Goal: Information Seeking & Learning: Learn about a topic

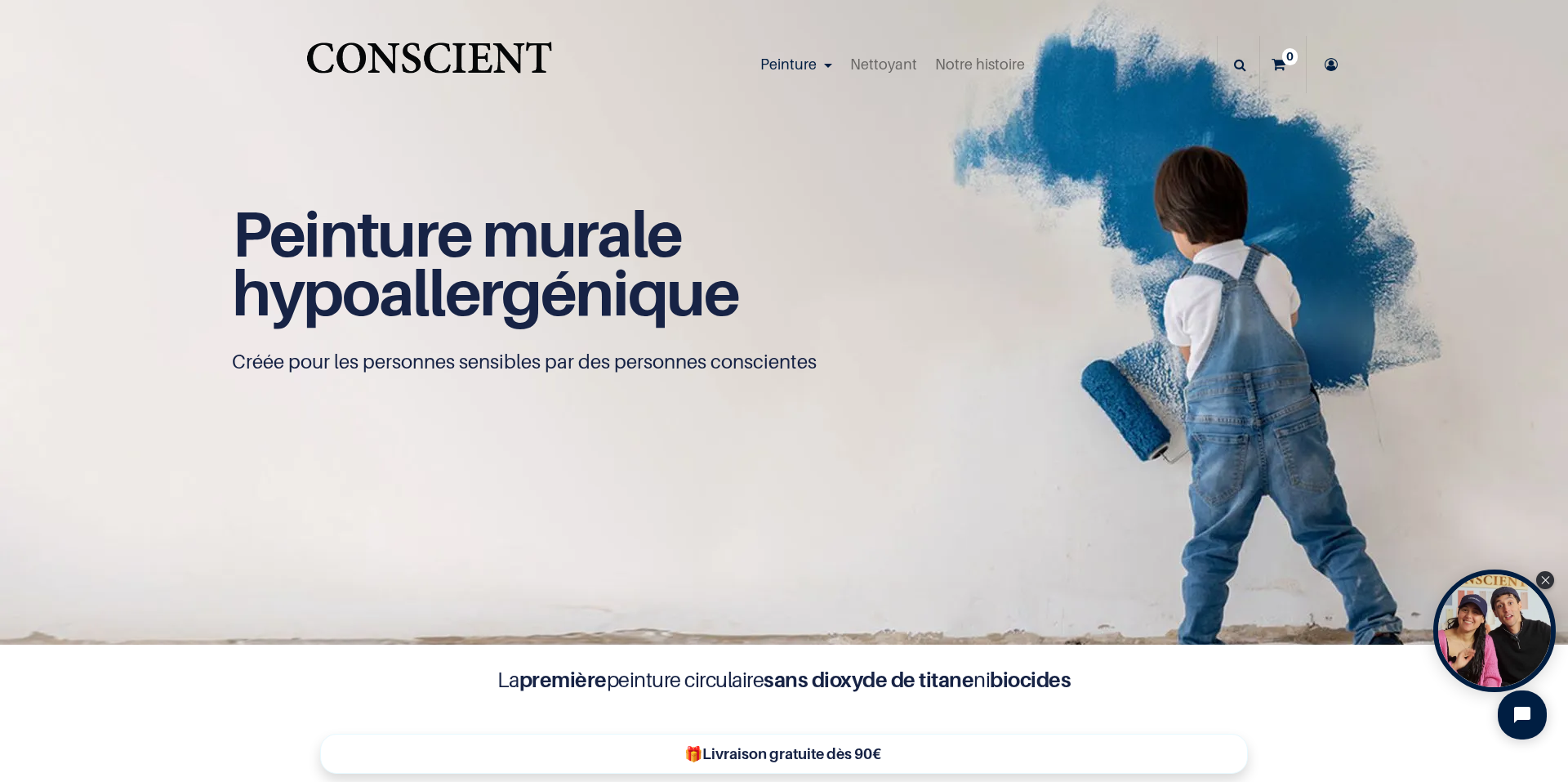
scroll to position [1, 0]
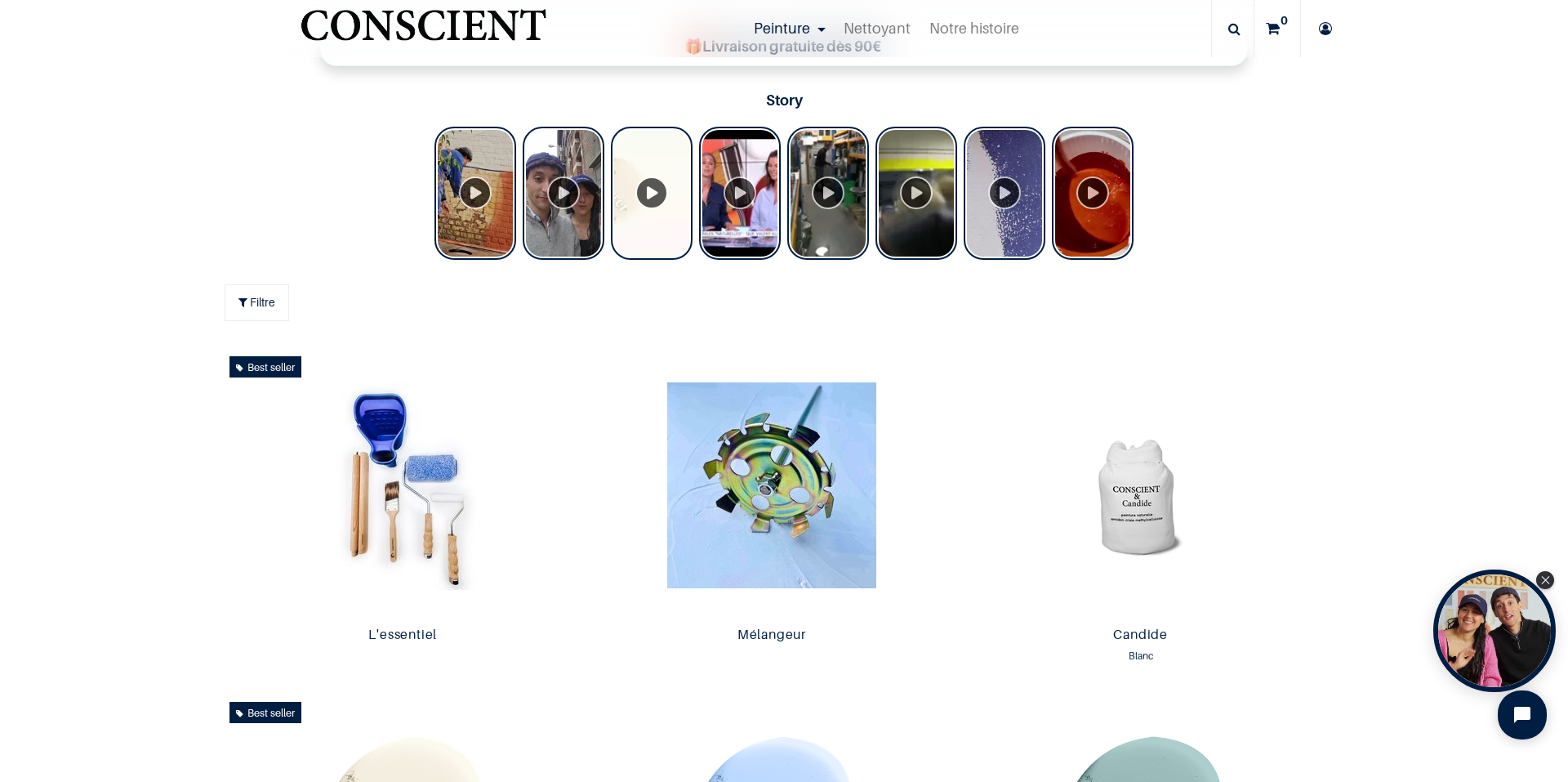
scroll to position [736, 0]
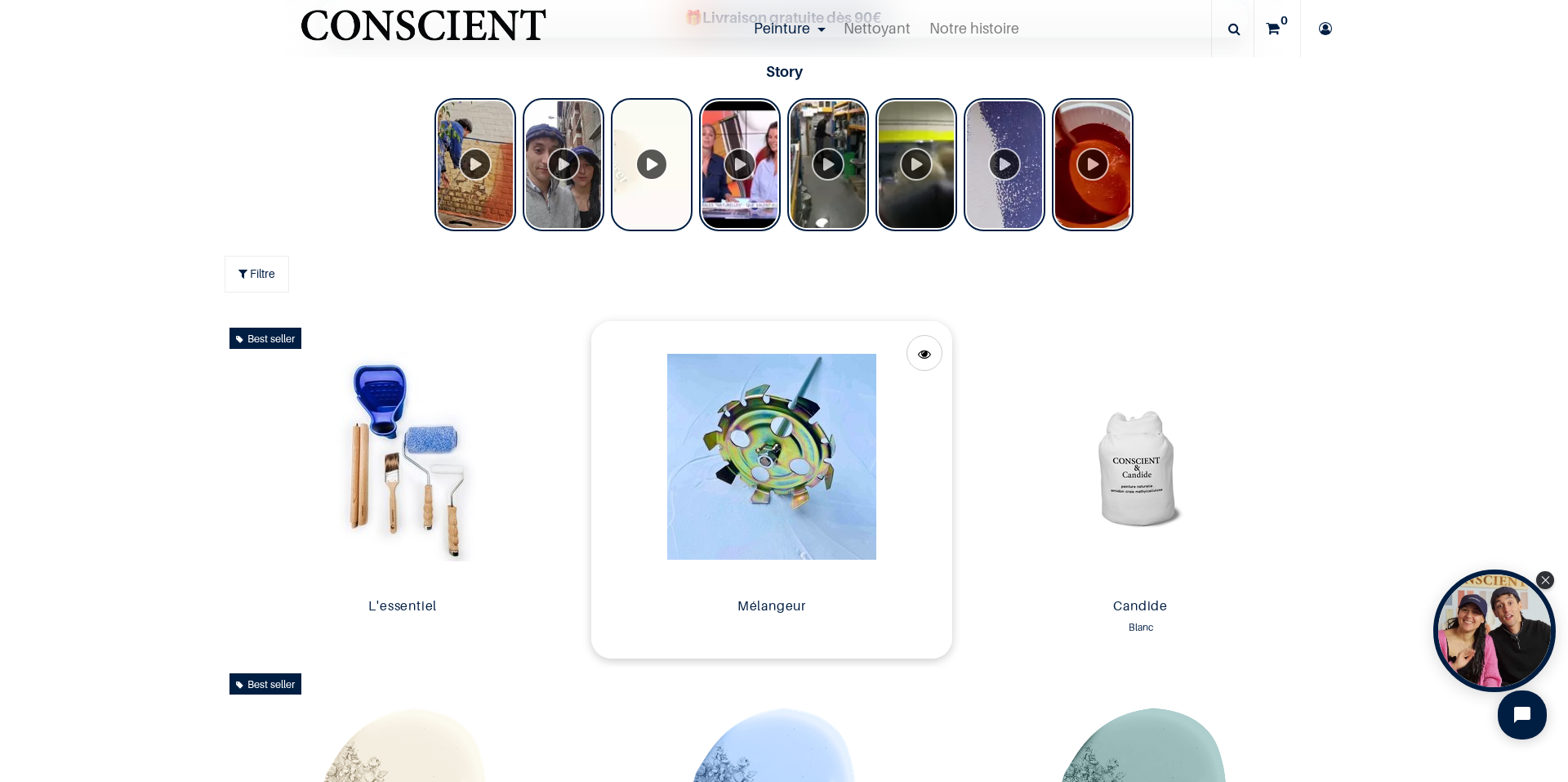
click at [786, 450] on img at bounding box center [771, 456] width 361 height 271
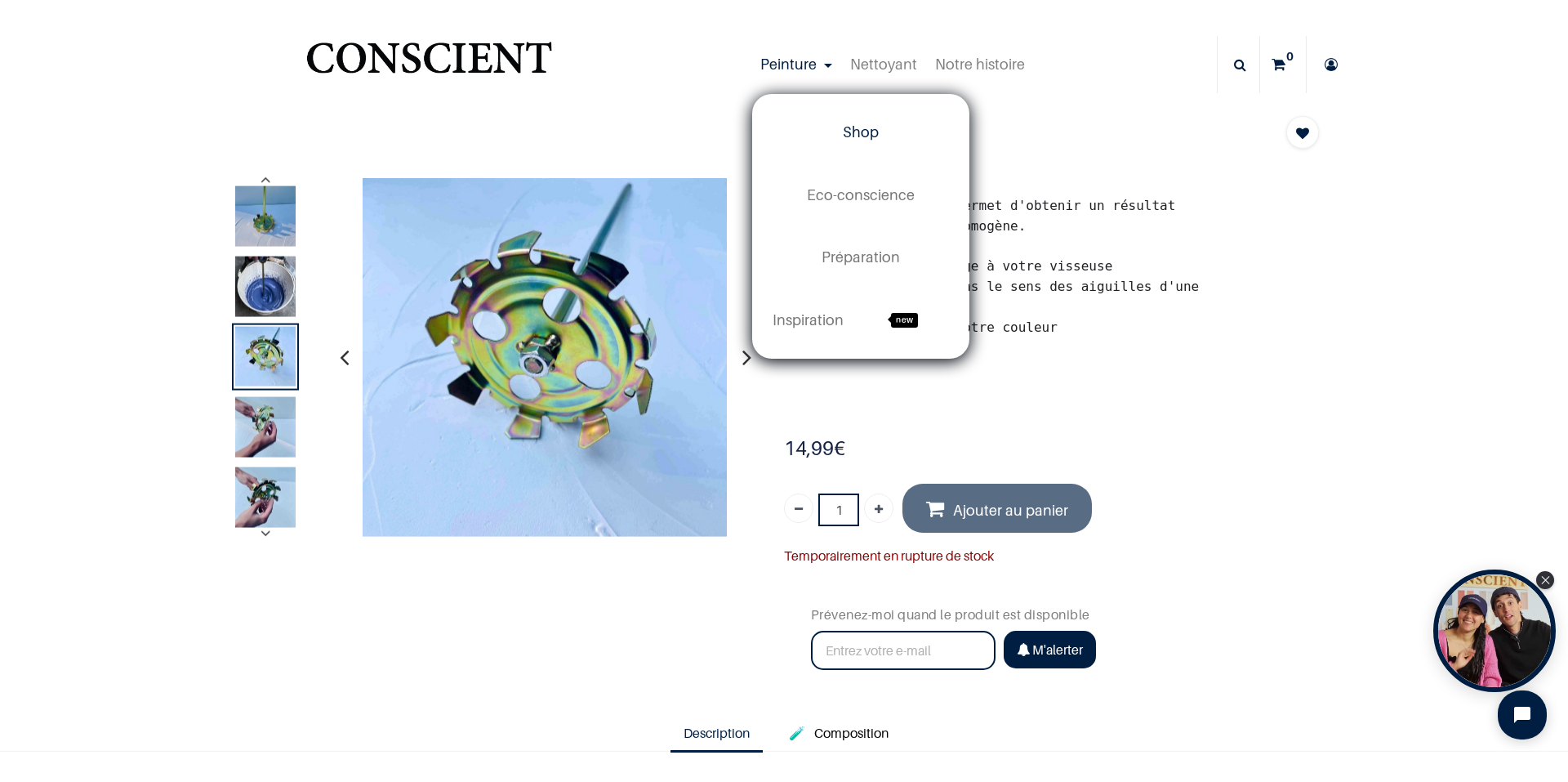
click at [843, 135] on span "Shop" at bounding box center [860, 132] width 36 height 17
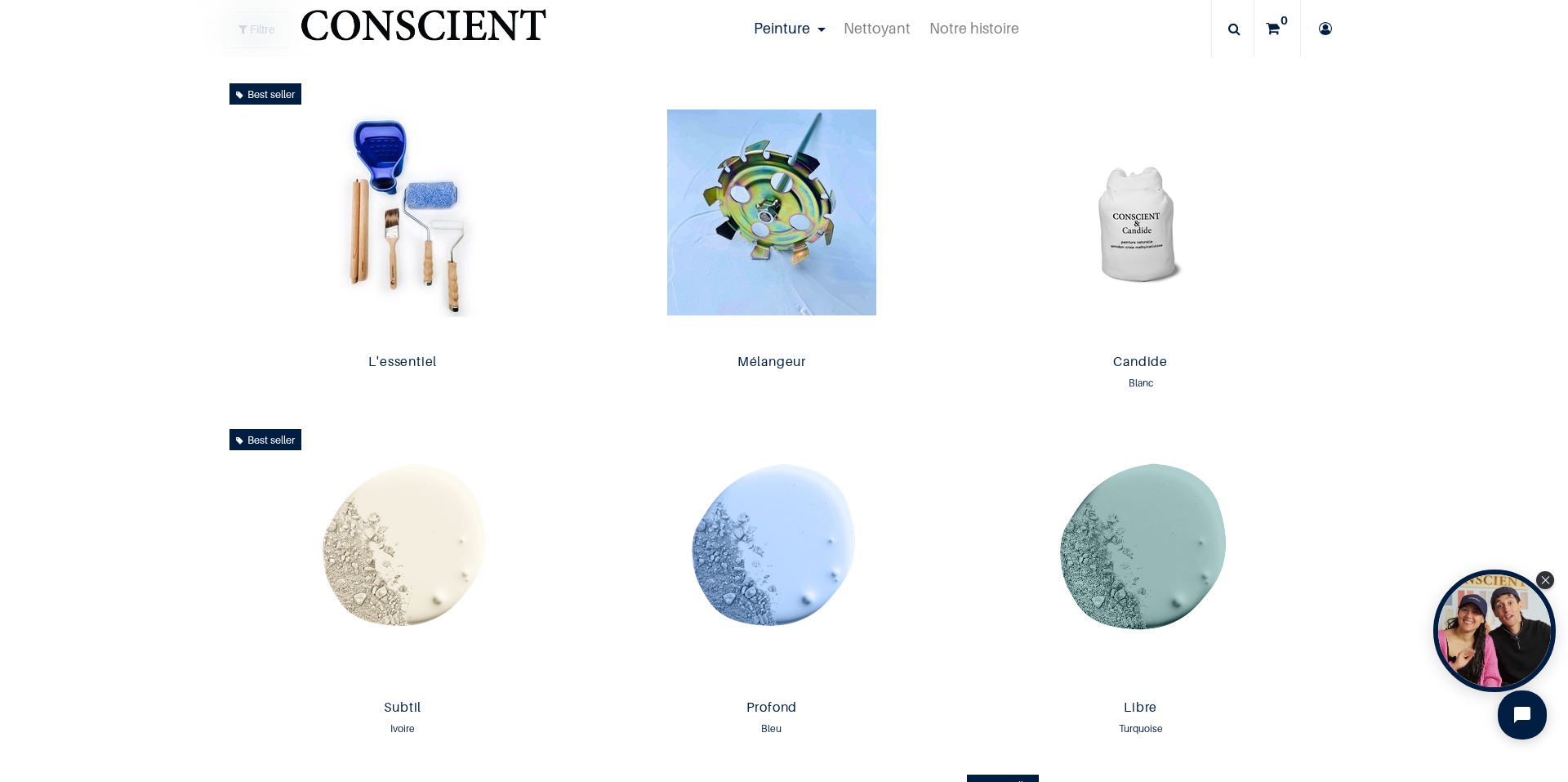
scroll to position [981, 0]
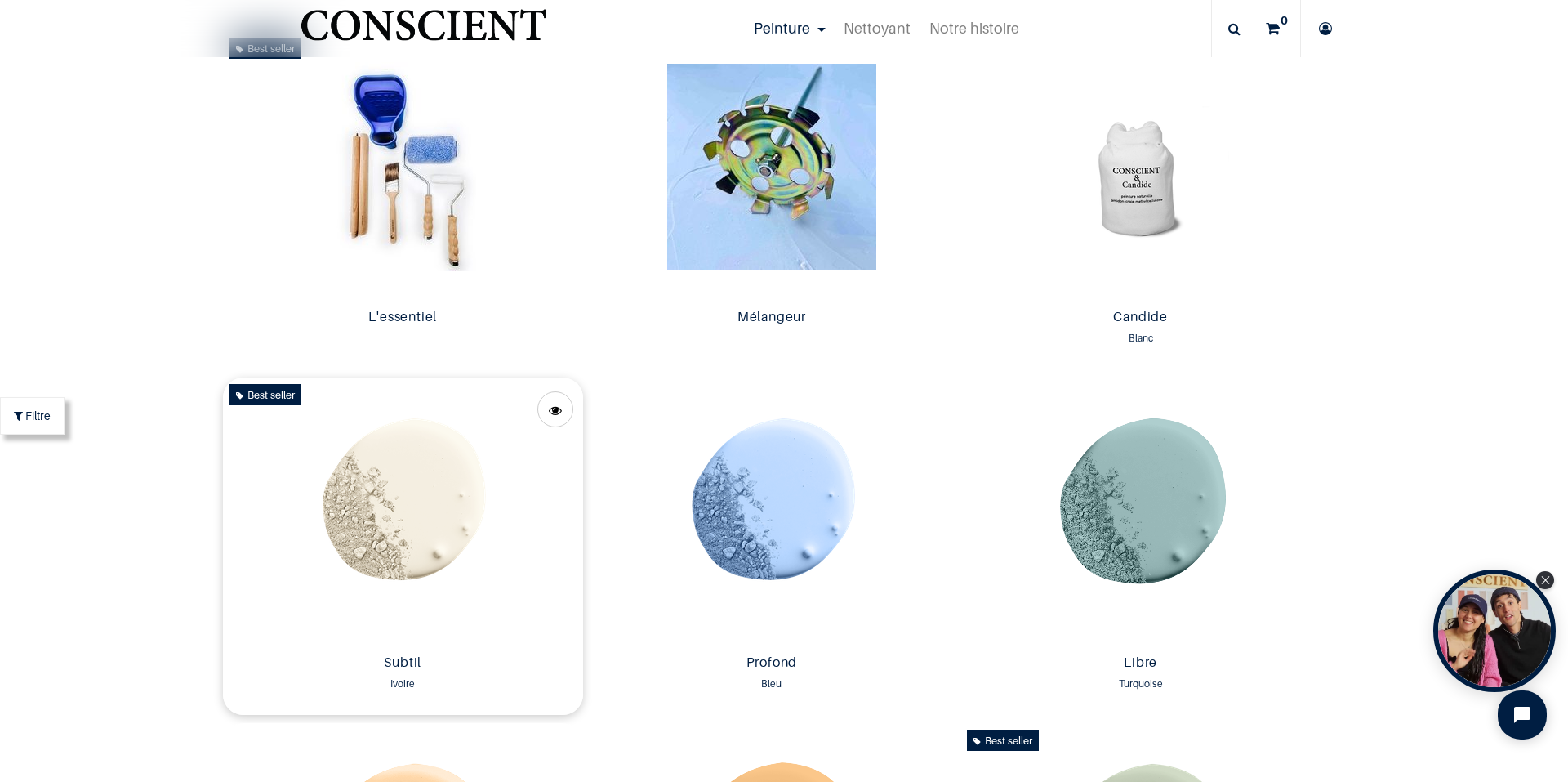
click at [431, 501] on img at bounding box center [403, 512] width 361 height 271
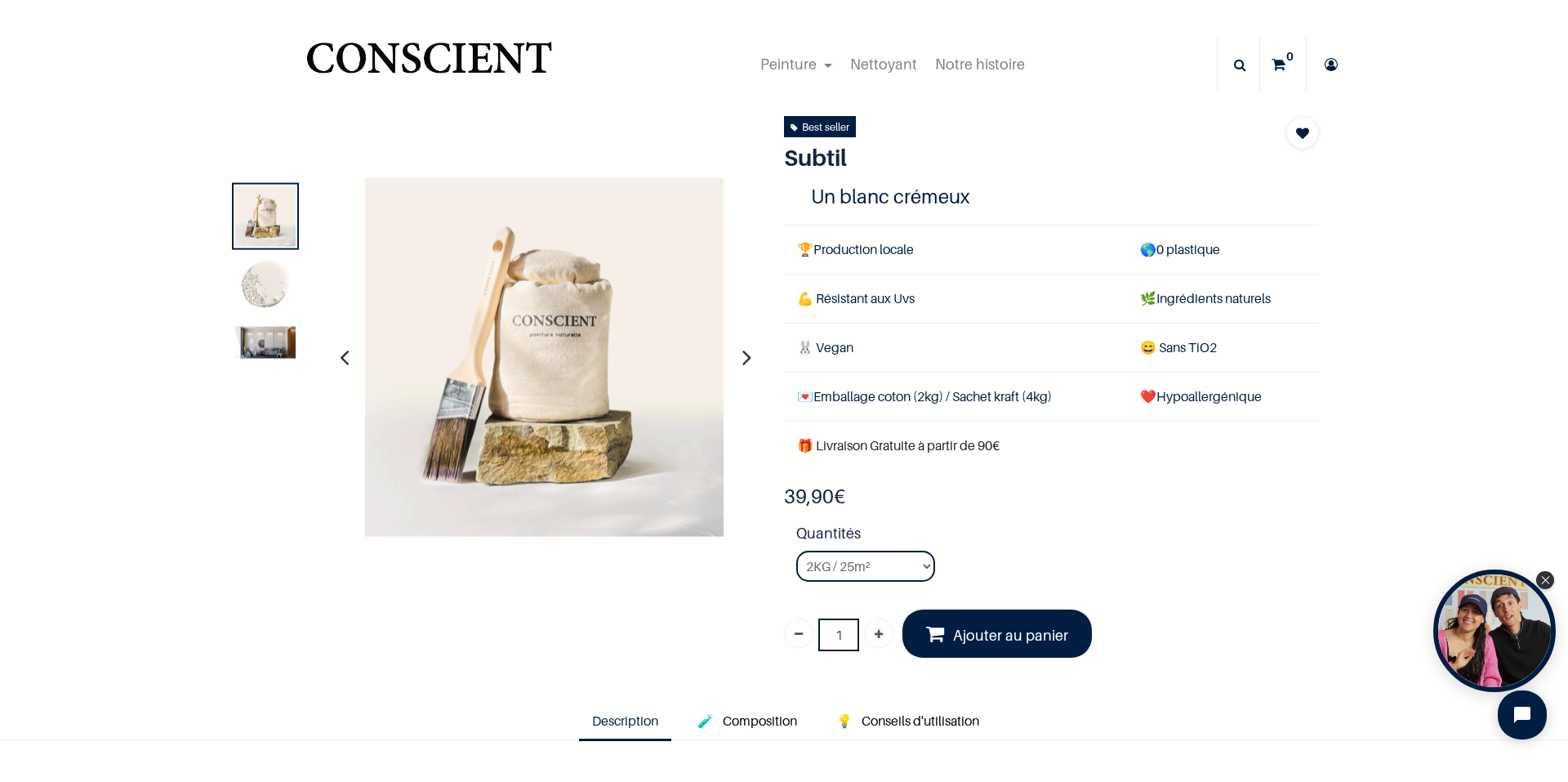
click at [742, 354] on icon "button" at bounding box center [746, 356] width 9 height 44
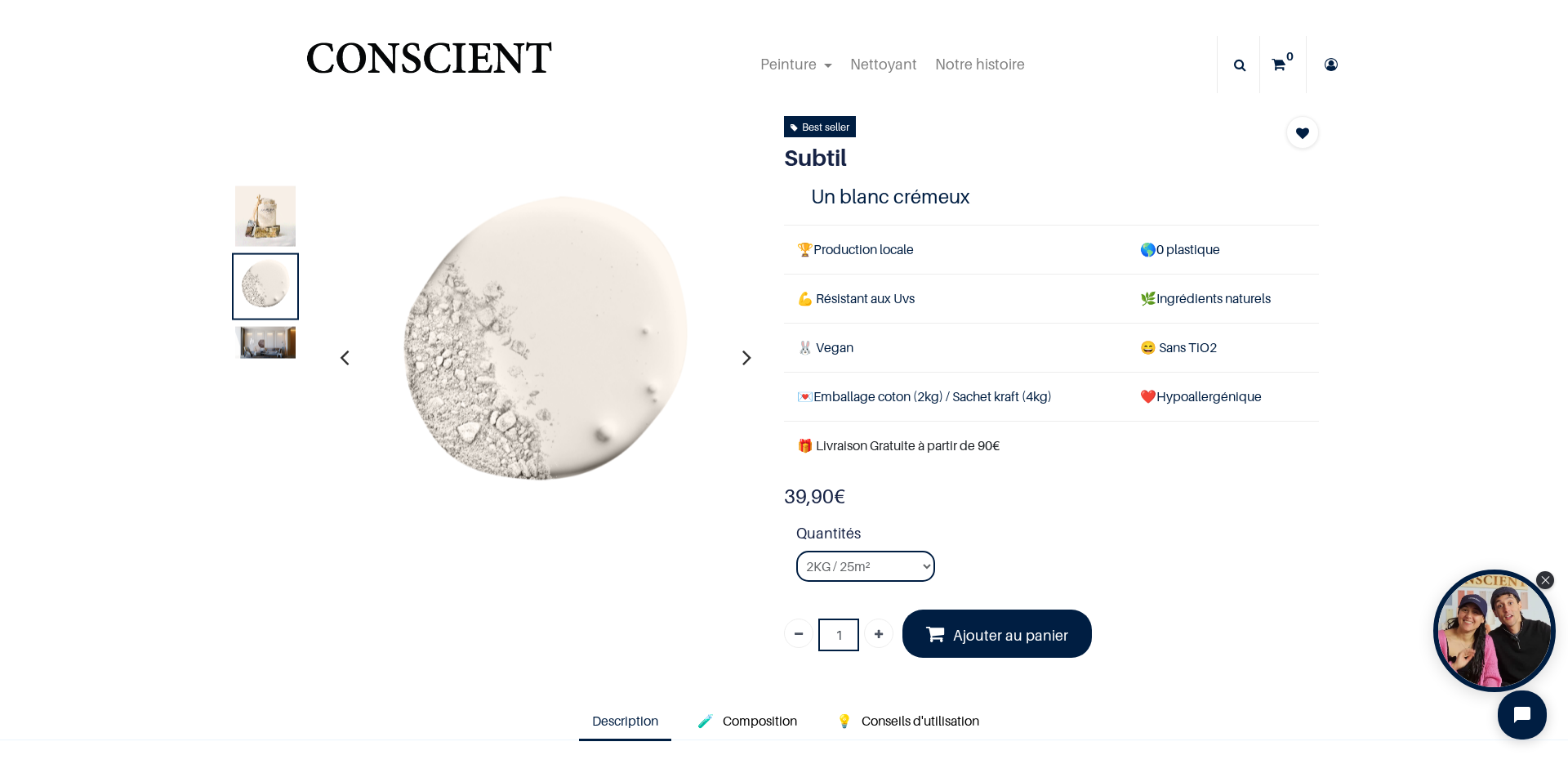
click at [742, 356] on icon "button" at bounding box center [746, 356] width 9 height 44
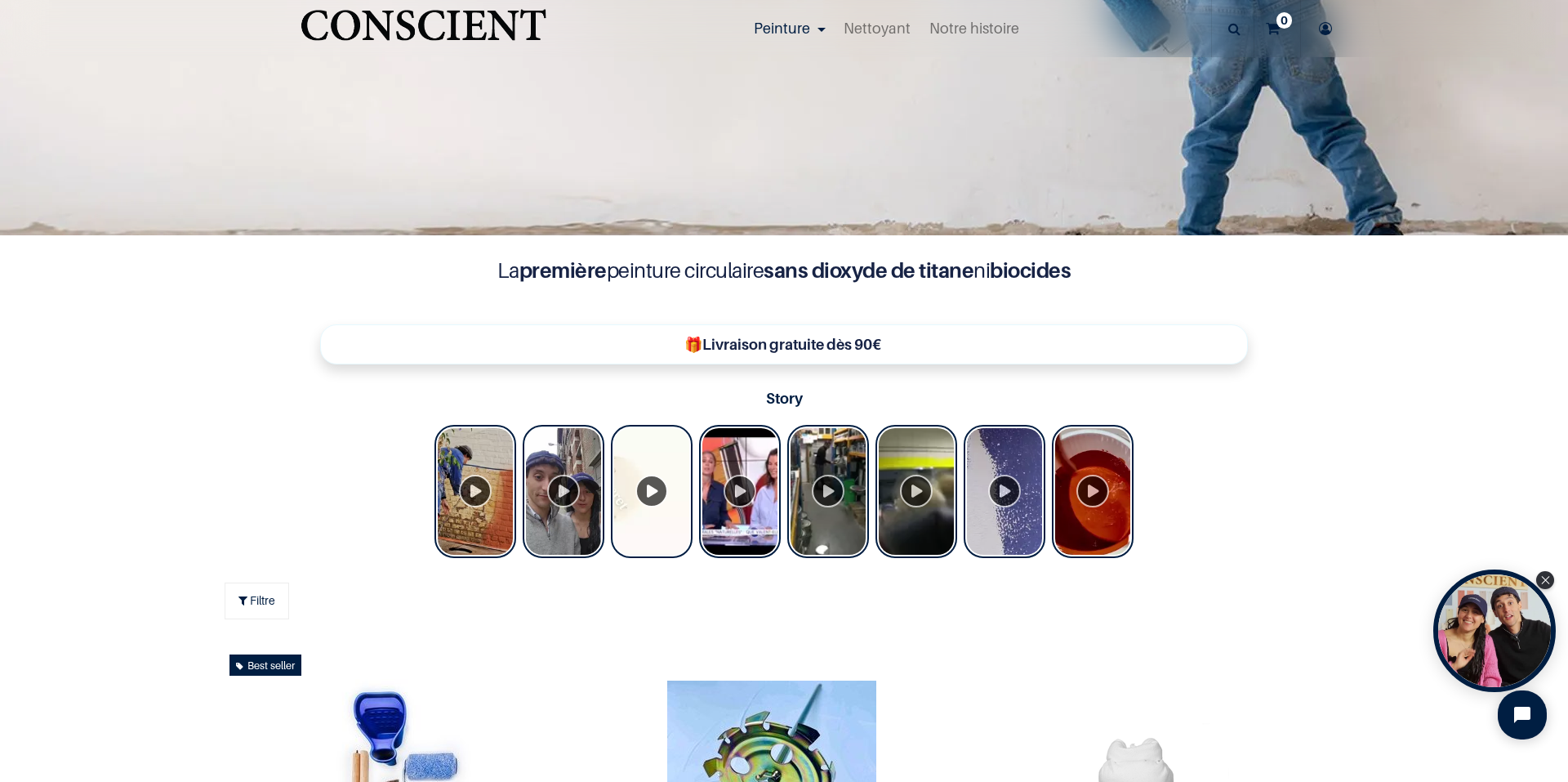
scroll to position [818, 0]
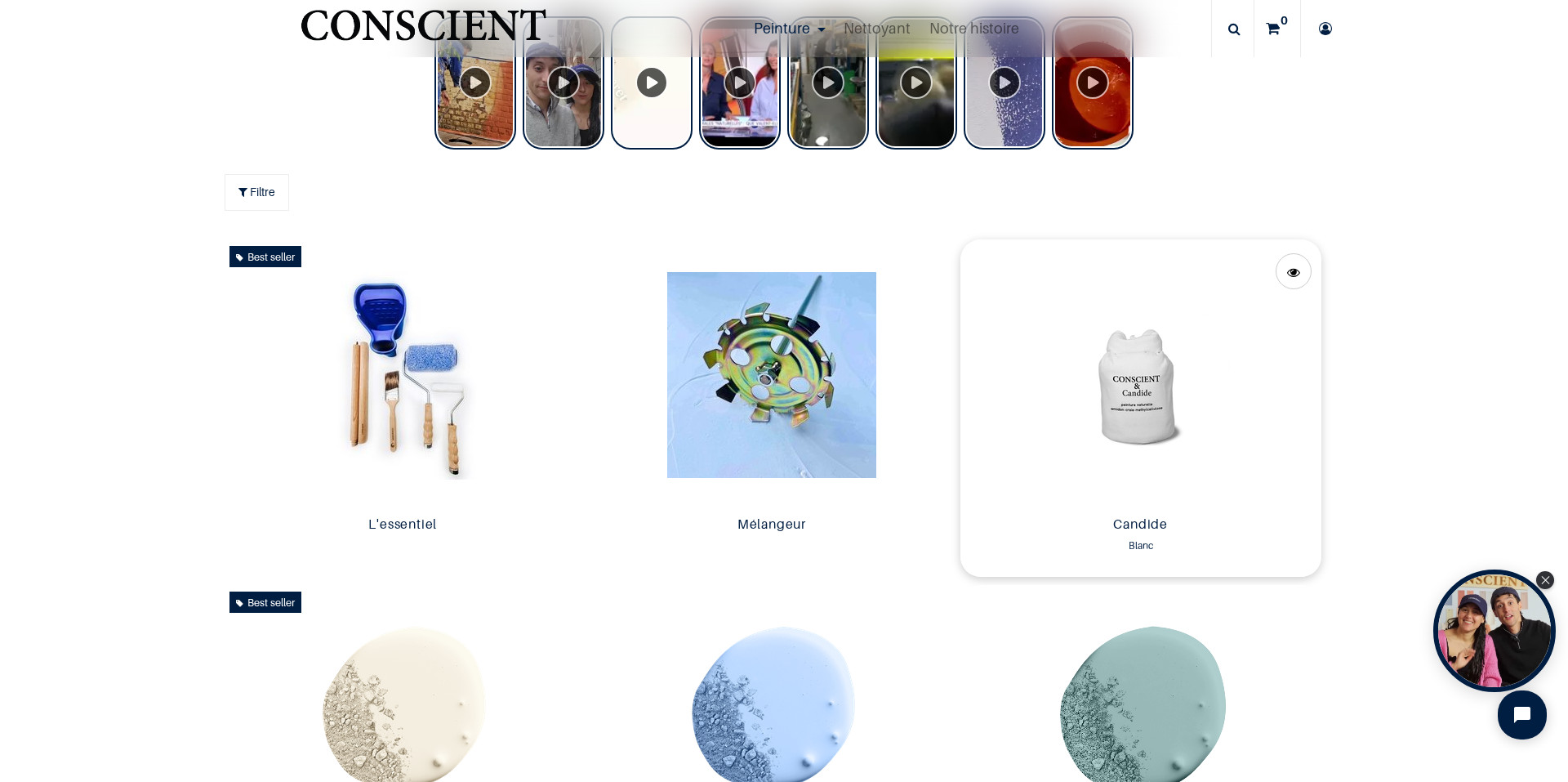
click at [1152, 401] on img at bounding box center [1140, 374] width 361 height 271
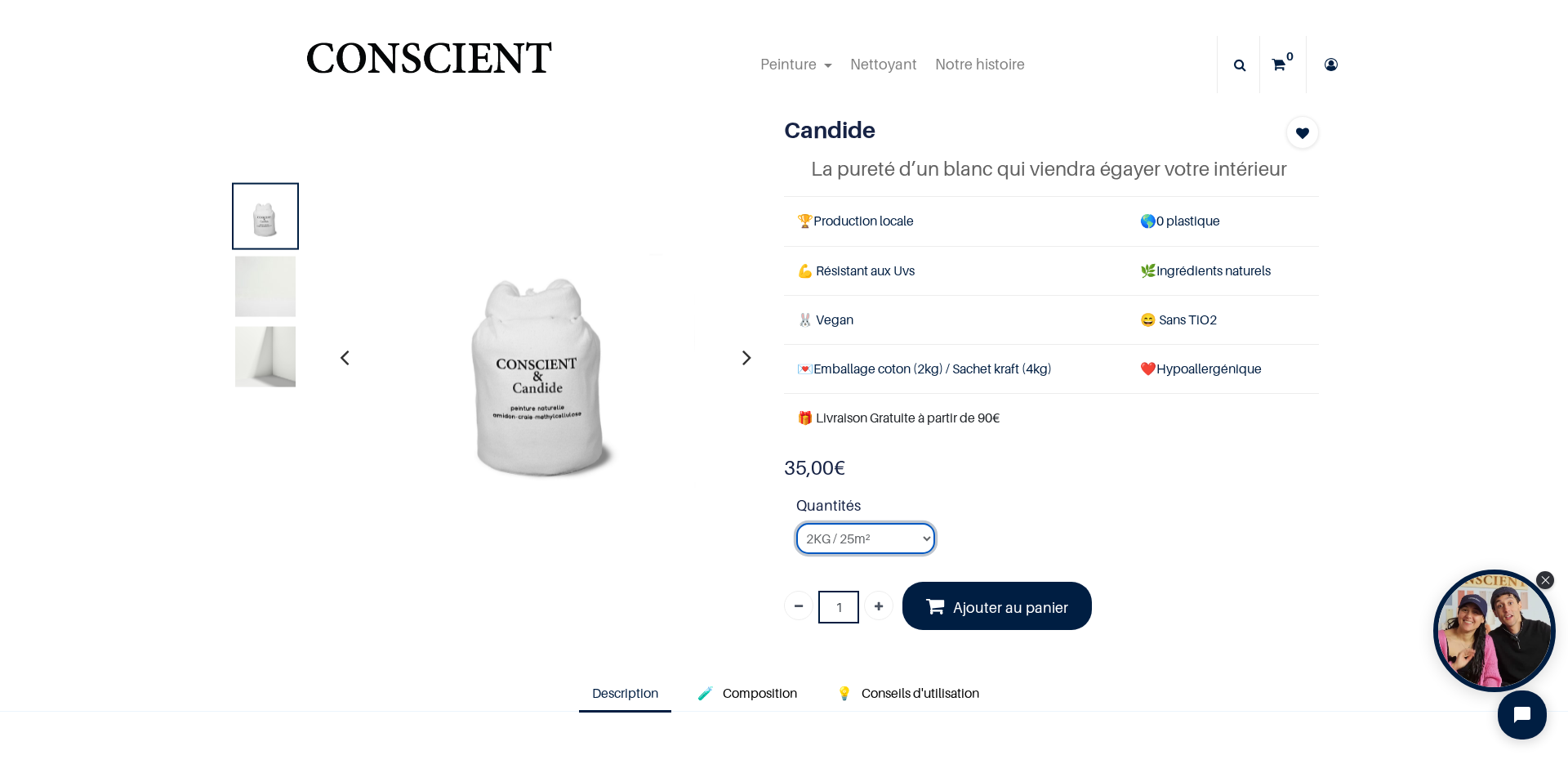
click at [866, 535] on select "2KG / 25m² 4KG / 50m² 8KG / 100m² Testeur" at bounding box center [865, 538] width 139 height 31
click at [796, 523] on select "2KG / 25m² 4KG / 50m² 8KG / 100m² Testeur" at bounding box center [865, 538] width 139 height 31
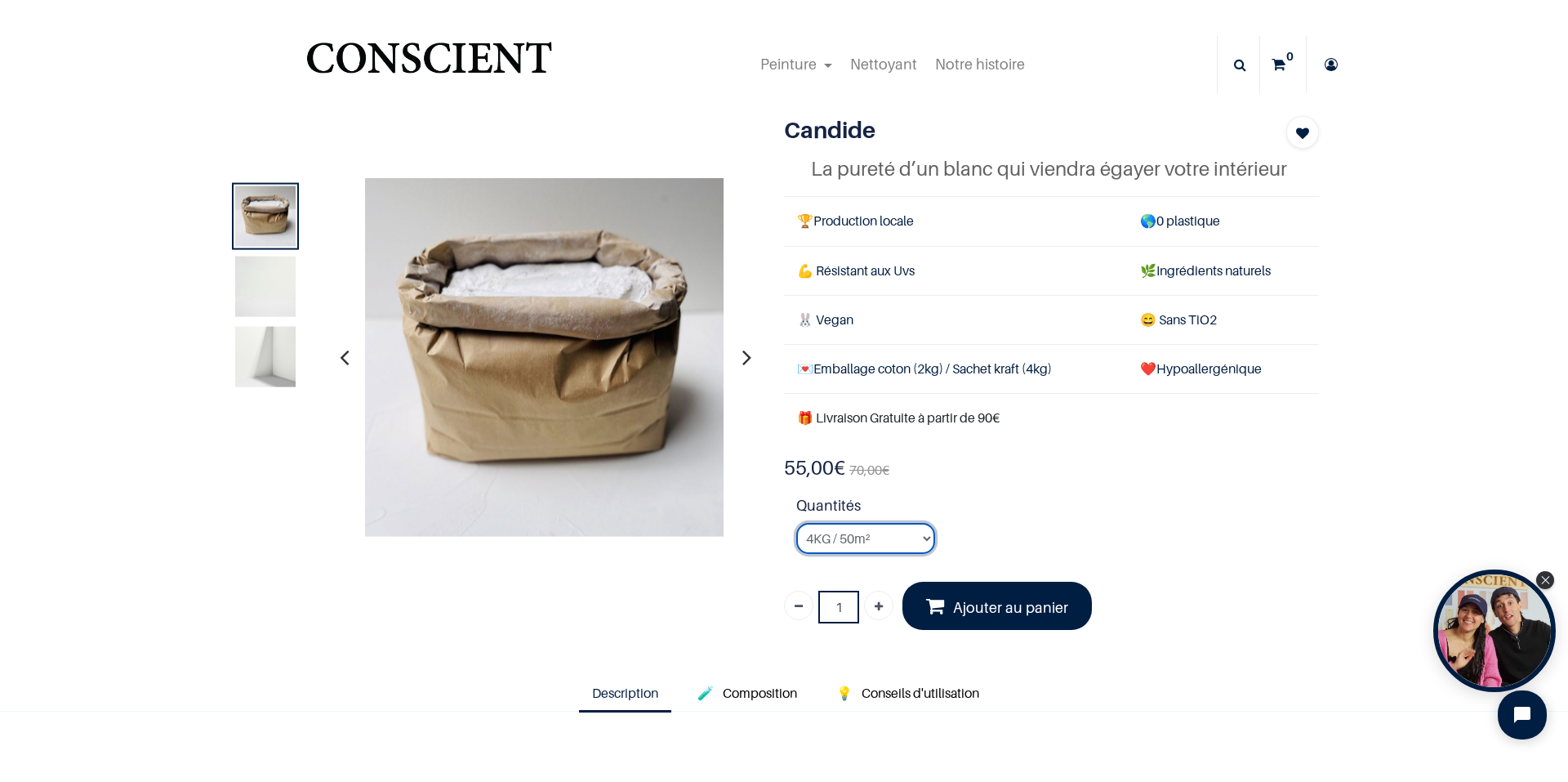
click at [854, 530] on select "2KG / 25m² 4KG / 50m² 8KG / 100m² Testeur" at bounding box center [865, 538] width 139 height 31
select select "3"
click at [796, 523] on select "2KG / 25m² 4KG / 50m² 8KG / 100m² Testeur" at bounding box center [865, 538] width 139 height 31
click at [742, 360] on icon "button" at bounding box center [746, 356] width 9 height 44
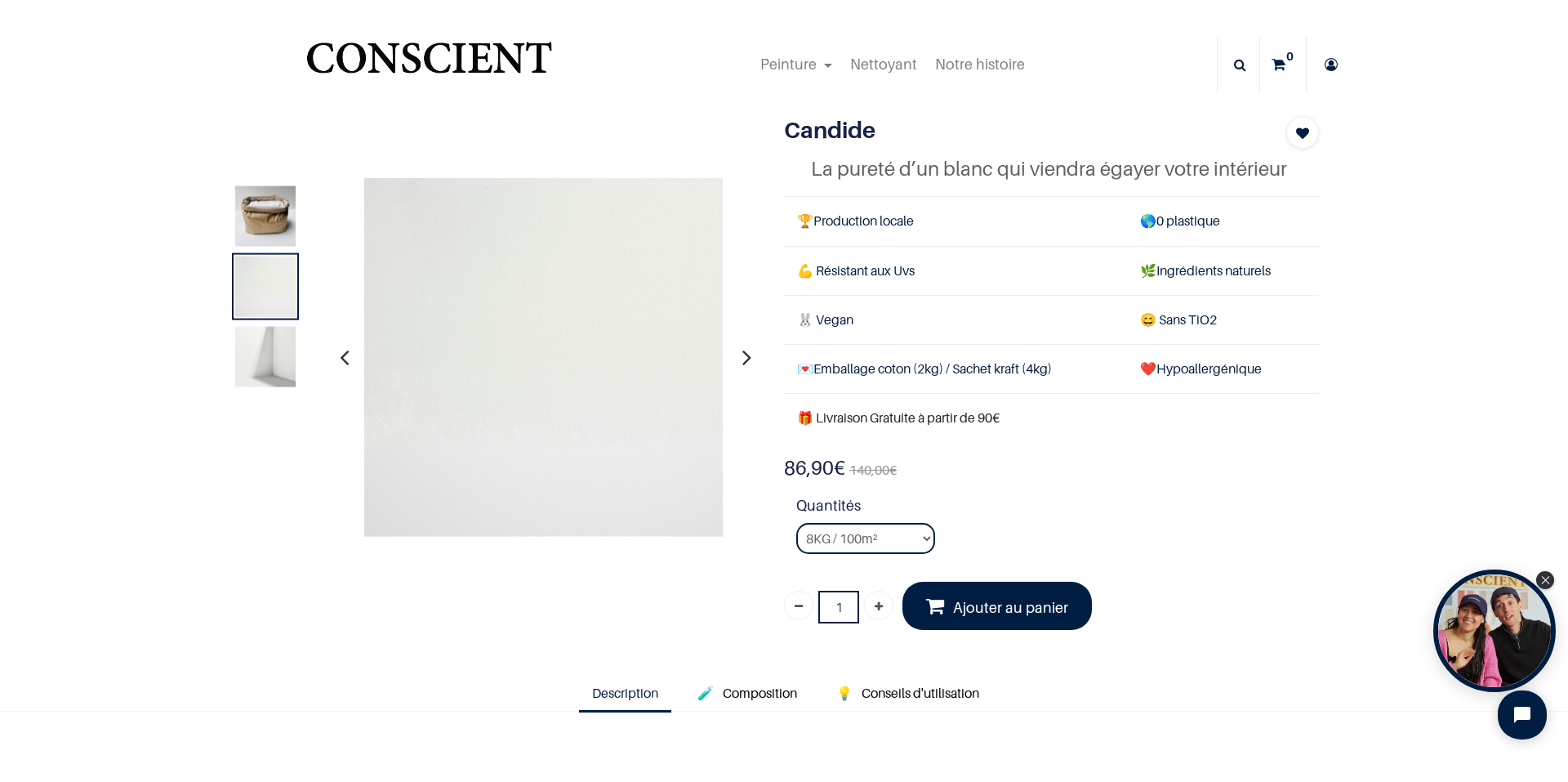
click at [742, 360] on icon "button" at bounding box center [746, 356] width 9 height 44
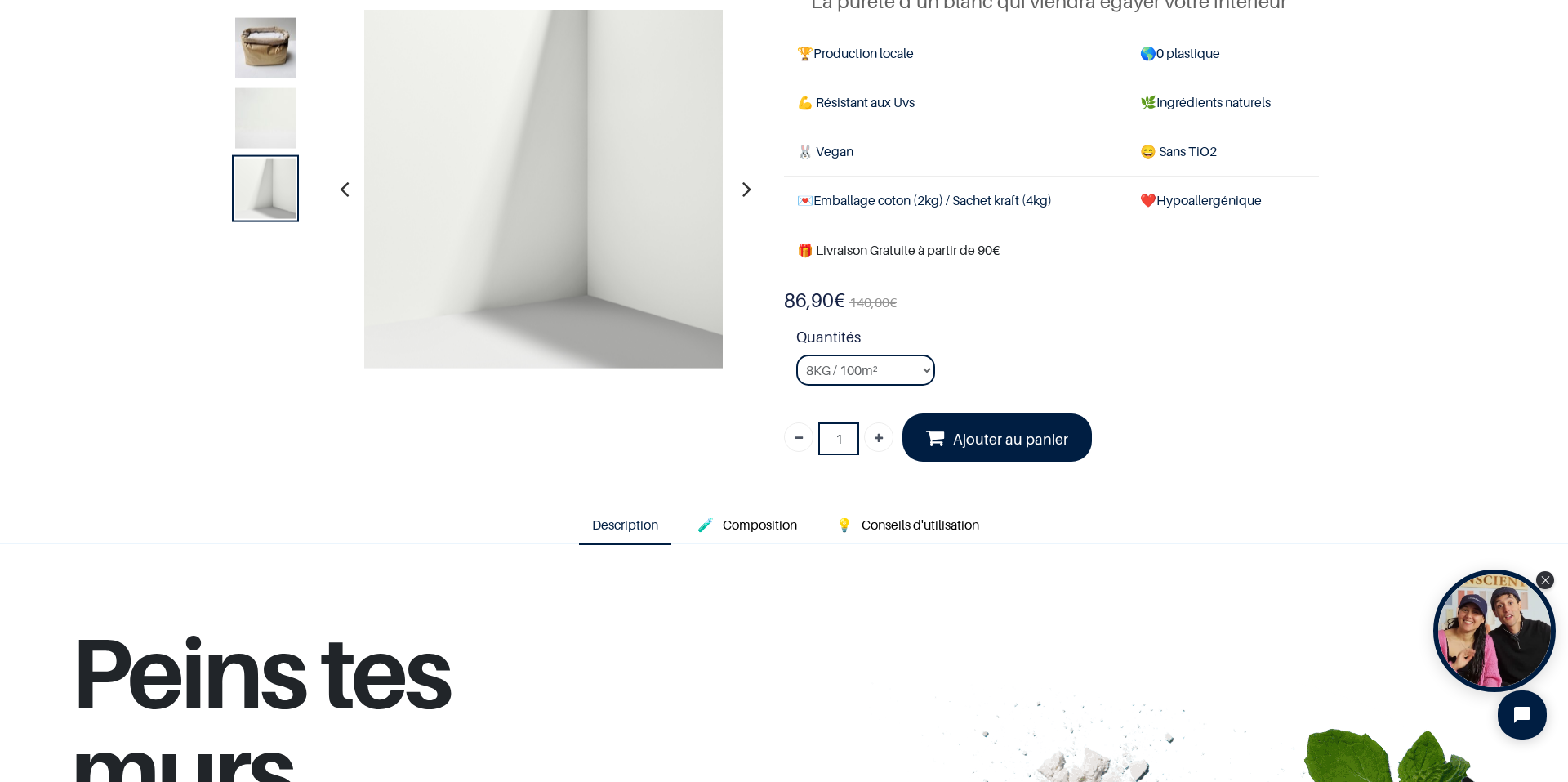
scroll to position [326, 0]
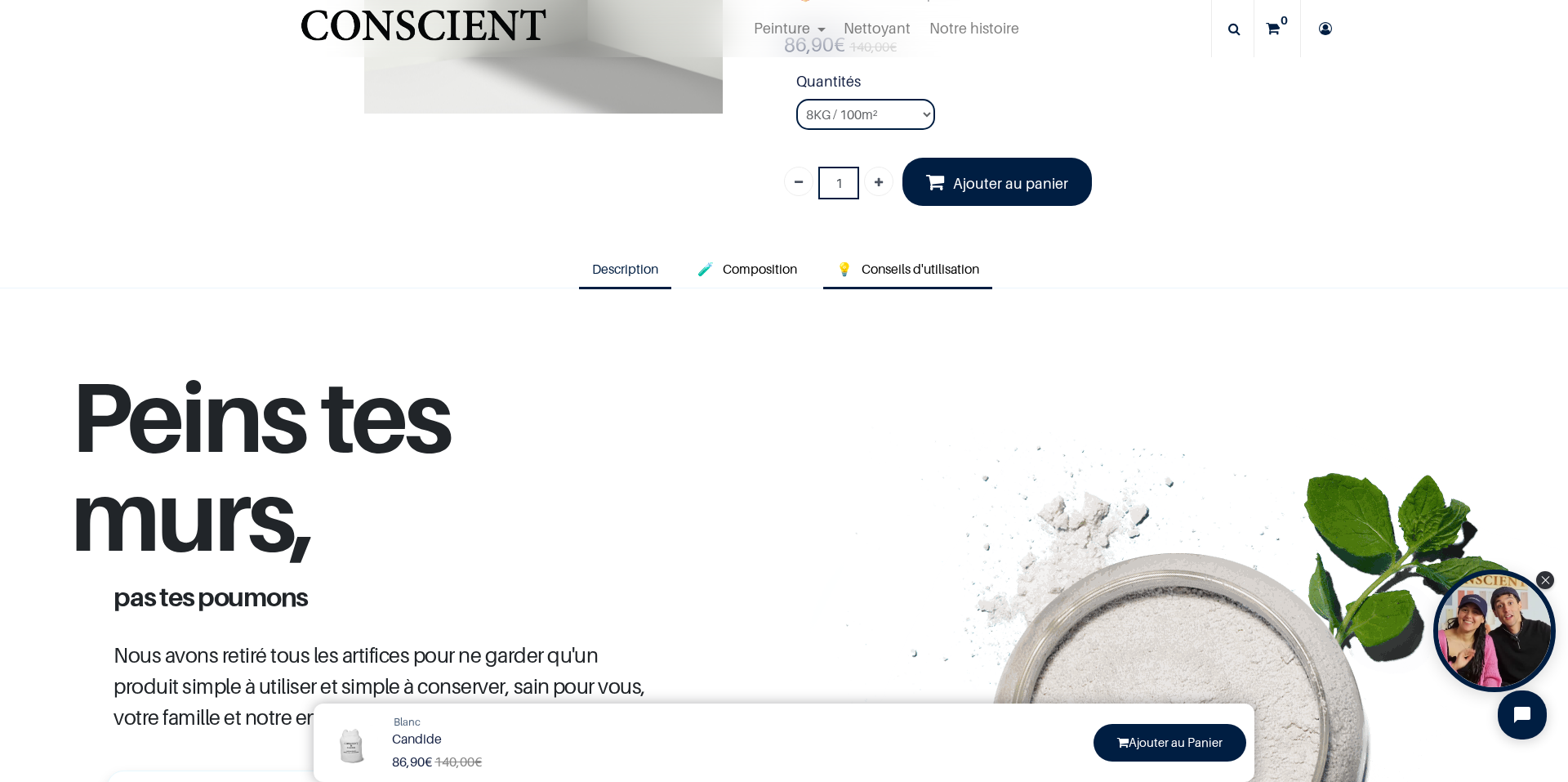
click at [881, 270] on span "Conseils d'utilisation" at bounding box center [920, 269] width 117 height 17
